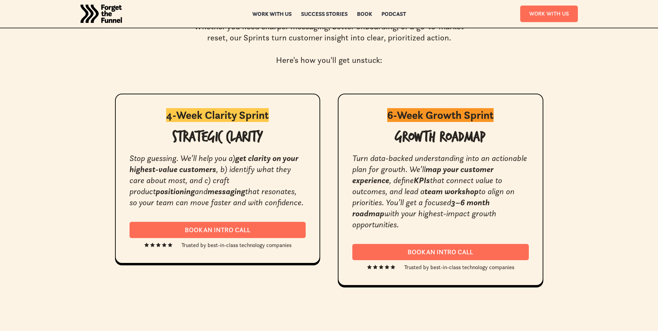
scroll to position [1317, 0]
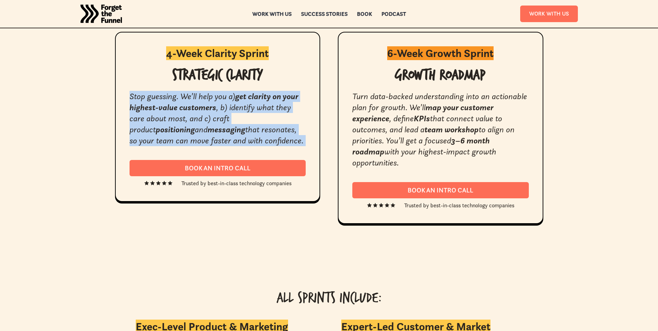
drag, startPoint x: 145, startPoint y: 102, endPoint x: 249, endPoint y: 147, distance: 113.5
click at [249, 147] on div "4-Week Clarity Sprint Strategic Clarity Stop guessing. We’ll help you a) get cl…" at bounding box center [217, 117] width 205 height 170
click at [324, 135] on div "4-Week Clarity Sprint Strategic Clarity Stop guessing. We’ll help you a) get cl…" at bounding box center [329, 128] width 428 height 192
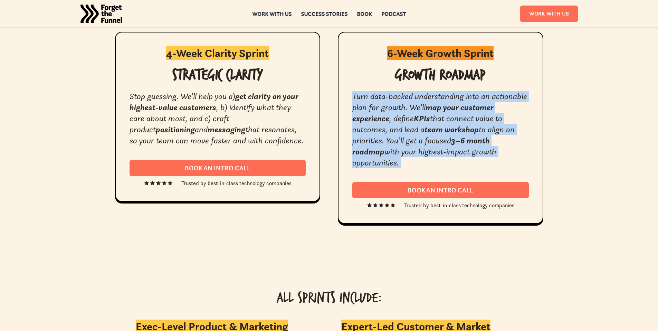
drag, startPoint x: 352, startPoint y: 96, endPoint x: 510, endPoint y: 158, distance: 169.9
click at [510, 158] on div "6-Week Growth Sprint Growth Roadmap Turn data-backed understanding into an acti…" at bounding box center [440, 128] width 205 height 192
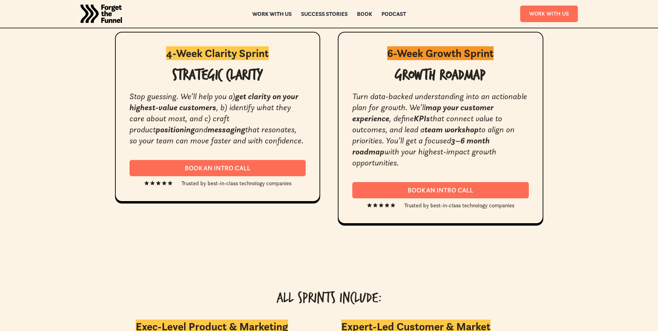
click at [326, 139] on div "4-Week Clarity Sprint Strategic Clarity Stop guessing. We’ll help you a) get cl…" at bounding box center [329, 128] width 428 height 192
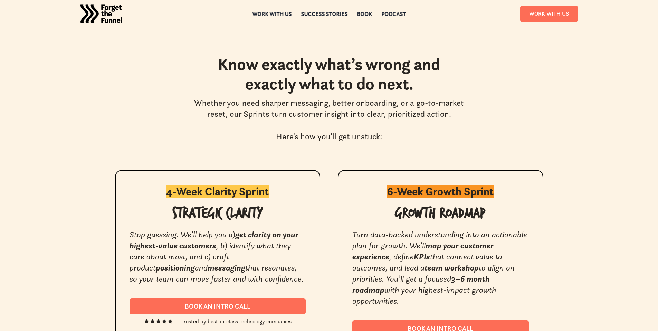
scroll to position [1421, 0]
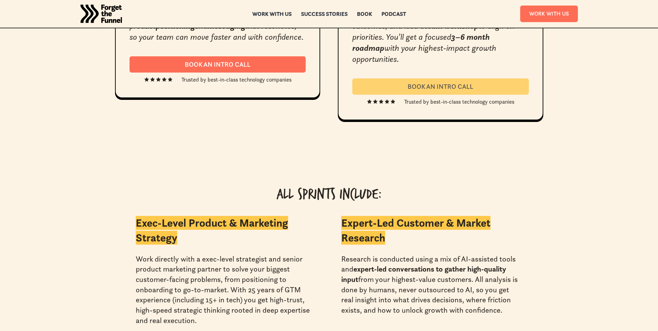
click at [457, 83] on div "Book an intro call" at bounding box center [441, 87] width 160 height 8
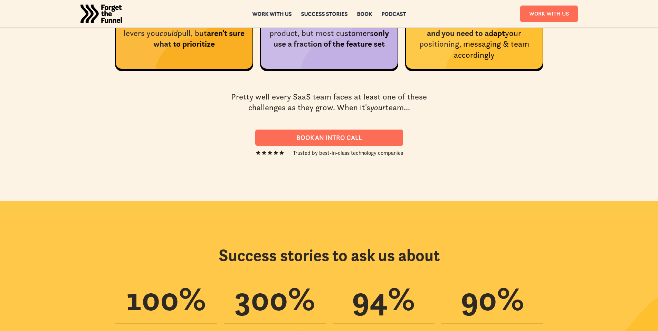
scroll to position [2360, 0]
